Goal: Transaction & Acquisition: Purchase product/service

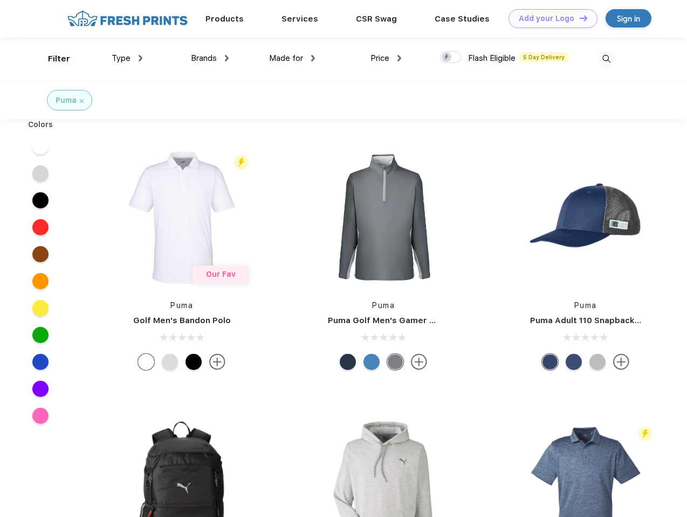
click at [549, 18] on link "Add your Logo Design Tool" at bounding box center [552, 18] width 89 height 19
click at [0, 0] on div "Design Tool" at bounding box center [0, 0] width 0 height 0
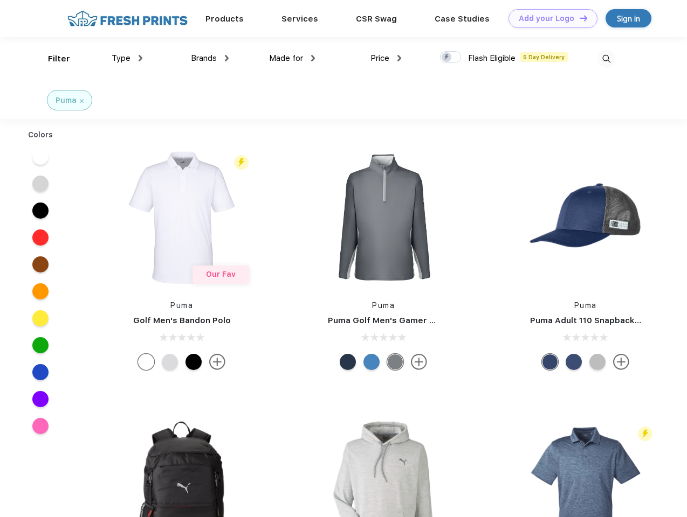
click at [578, 18] on link "Add your Logo Design Tool" at bounding box center [552, 18] width 89 height 19
click at [52, 59] on div "Filter" at bounding box center [59, 59] width 22 height 12
click at [127, 58] on span "Type" at bounding box center [121, 58] width 19 height 10
click at [210, 58] on span "Brands" at bounding box center [204, 58] width 26 height 10
click at [292, 58] on span "Made for" at bounding box center [286, 58] width 34 height 10
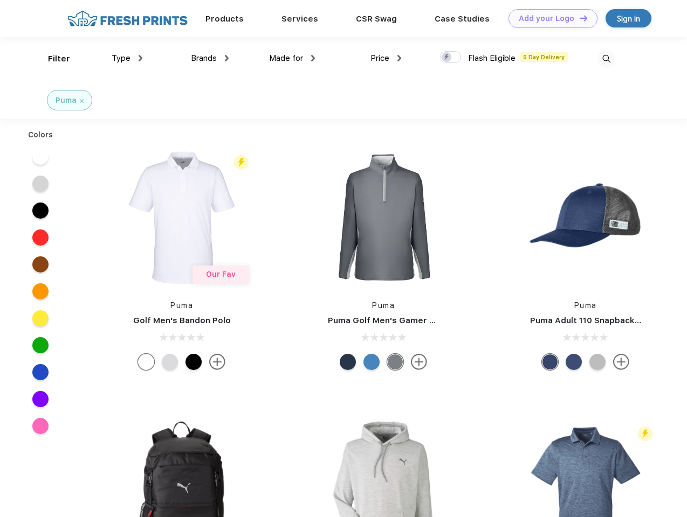
click at [386, 58] on span "Price" at bounding box center [379, 58] width 19 height 10
click at [451, 58] on div at bounding box center [450, 57] width 21 height 12
click at [447, 58] on input "checkbox" at bounding box center [443, 54] width 7 height 7
click at [606, 59] on img at bounding box center [606, 59] width 18 height 18
